Goal: Find specific page/section: Find specific page/section

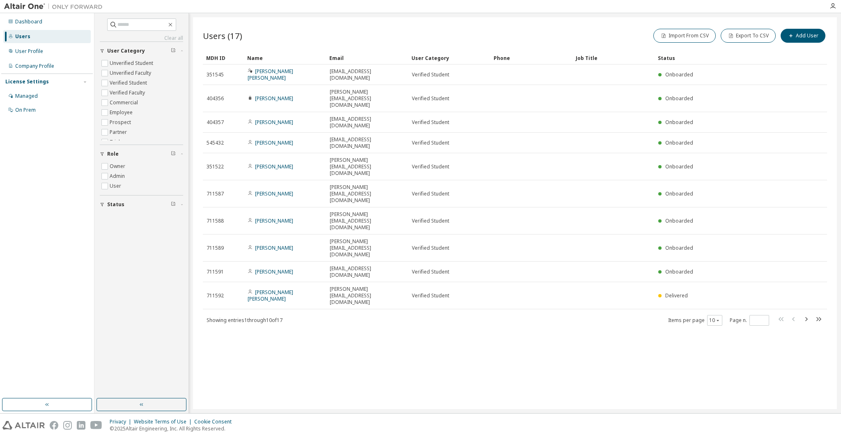
click at [320, 263] on div "Users (17) Import From CSV Export To CSV Add User Clear Load Save Save As Field…" at bounding box center [515, 213] width 644 height 392
click at [714, 315] on div "10" at bounding box center [714, 320] width 15 height 11
click at [712, 317] on button "10" at bounding box center [714, 320] width 11 height 7
click at [717, 232] on div "20" at bounding box center [740, 236] width 66 height 10
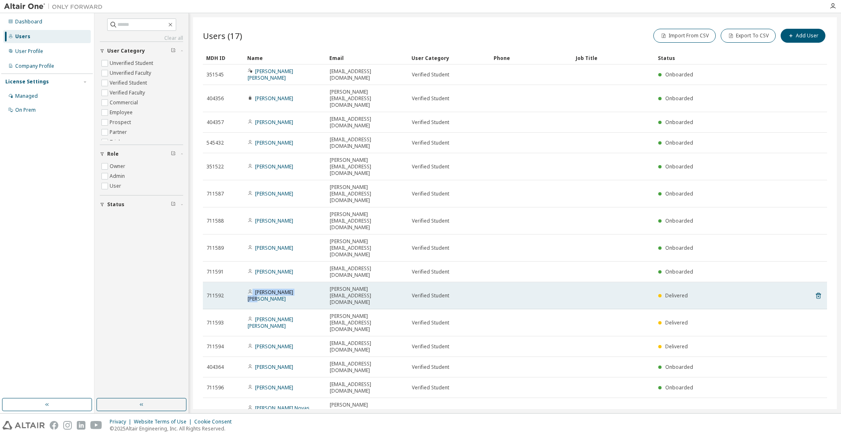
drag, startPoint x: 241, startPoint y: 195, endPoint x: 304, endPoint y: 195, distance: 62.8
click at [304, 282] on tr "711592 Miguel Royo Suárez miguel.royosuarez@alum.uca.es Verified Student Delive…" at bounding box center [515, 295] width 624 height 27
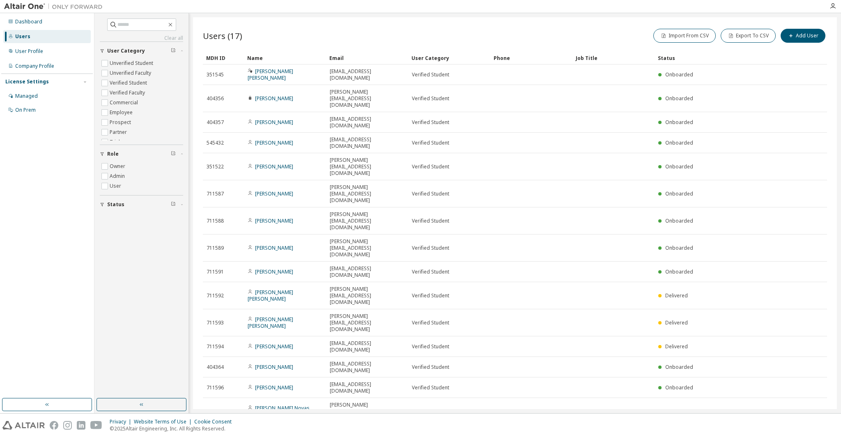
click at [338, 330] on div "Users (17) Import From CSV Export To CSV Add User Clear Load Save Save As Field…" at bounding box center [515, 213] width 644 height 392
